Goal: Browse casually

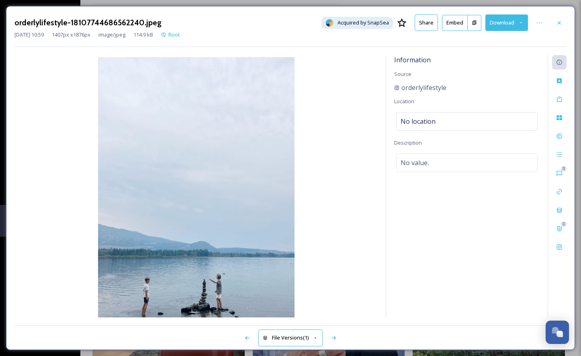
scroll to position [74, 0]
click at [562, 23] on icon at bounding box center [559, 23] width 6 height 6
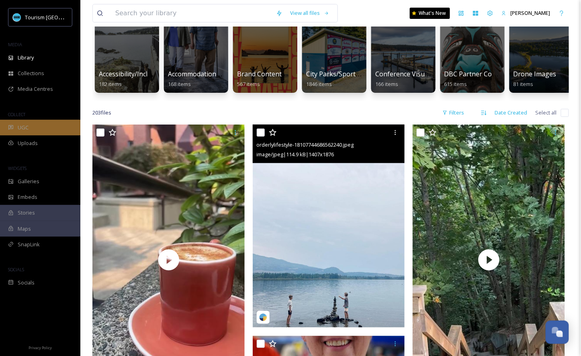
click at [19, 128] on span "UGC" at bounding box center [23, 128] width 11 height 8
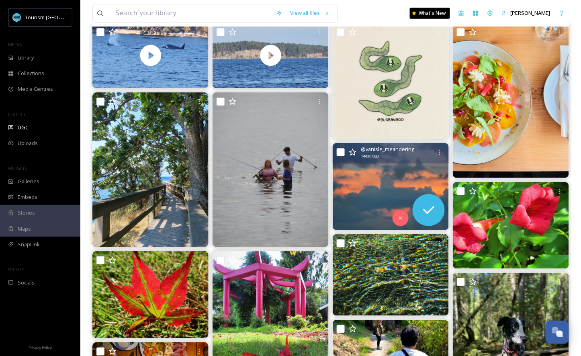
scroll to position [206, 0]
